Goal: Transaction & Acquisition: Purchase product/service

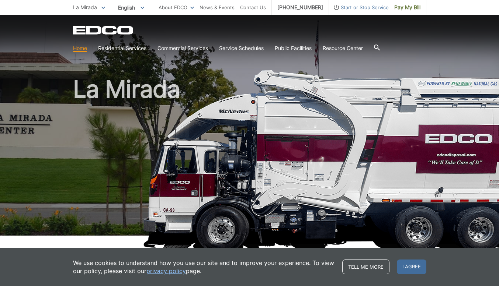
click at [410, 268] on span "I agree" at bounding box center [411, 267] width 29 height 15
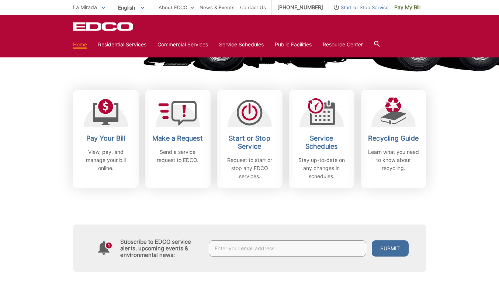
scroll to position [181, 0]
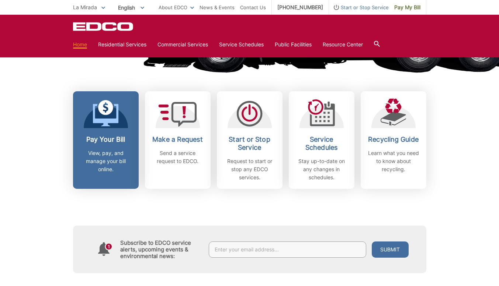
click at [81, 145] on div "Pay Your Bill View, pay, and manage your bill online." at bounding box center [106, 155] width 55 height 38
click at [108, 139] on h2 "Pay Your Bill" at bounding box center [106, 140] width 55 height 8
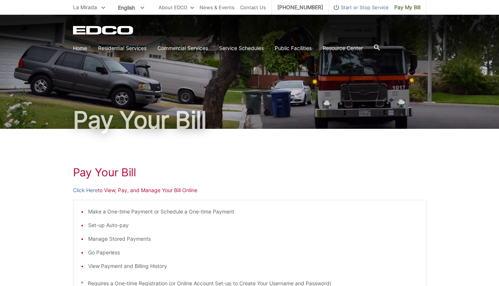
click at [468, 204] on div "Pay Your Bill Click Here to View, Pay, and Manage Your Bill Online Make a One-t…" at bounding box center [249, 277] width 499 height 297
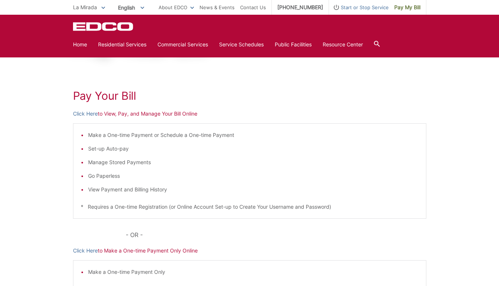
scroll to position [76, 0]
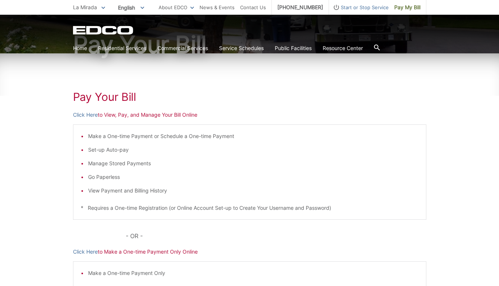
click at [165, 116] on p "Click Here to View, Pay, and Manage Your Bill Online" at bounding box center [249, 115] width 353 height 8
click at [84, 113] on link "Click Here" at bounding box center [85, 115] width 25 height 8
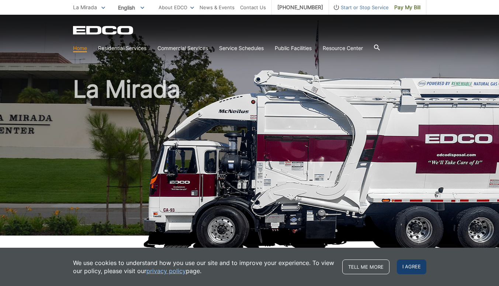
click at [417, 265] on span "I agree" at bounding box center [411, 267] width 29 height 15
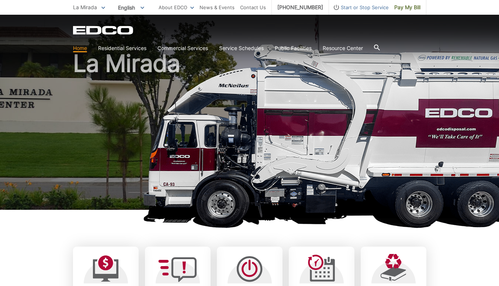
scroll to position [77, 0]
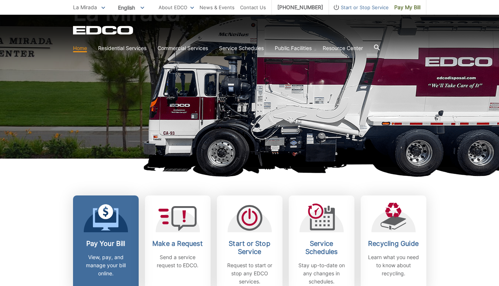
click at [108, 220] on icon at bounding box center [106, 218] width 26 height 27
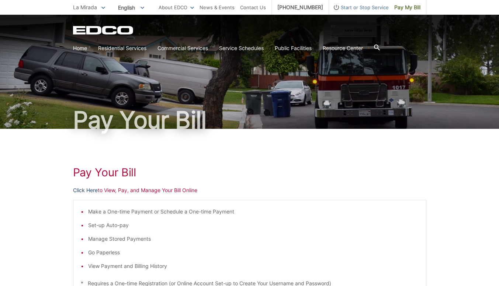
click at [87, 189] on link "Click Here" at bounding box center [85, 191] width 25 height 8
click at [80, 190] on link "Click Here" at bounding box center [85, 191] width 25 height 8
